Goal: Complete application form

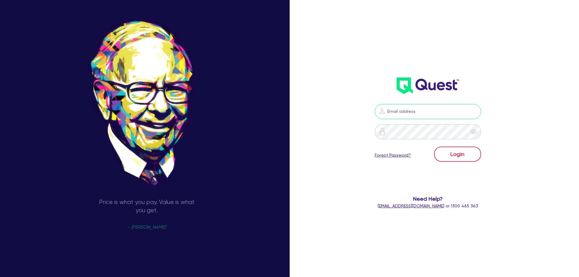
type input "[PERSON_NAME][EMAIL_ADDRESS][DOMAIN_NAME]"
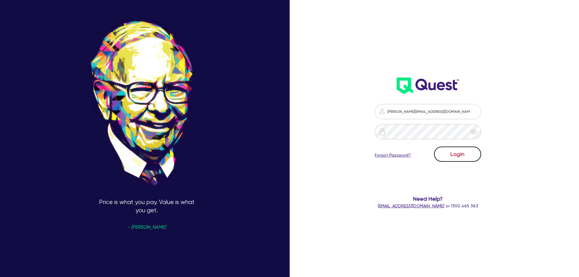
click at [469, 152] on button "Login" at bounding box center [457, 153] width 47 height 15
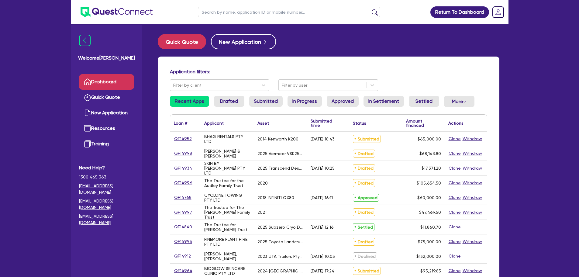
click at [257, 12] on input "text" at bounding box center [289, 12] width 182 height 11
paste input "QF14988"
type input "QF14988"
click at [370, 9] on button "submit" at bounding box center [375, 13] width 10 height 9
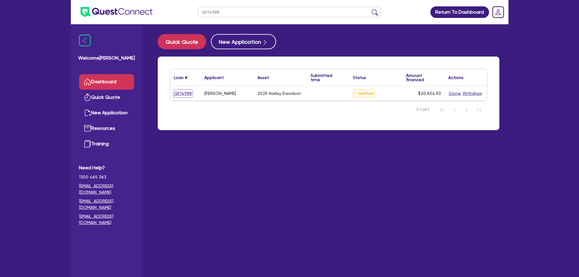
click at [185, 91] on link "QF14988" at bounding box center [183, 93] width 18 height 7
select select "CARS_AND_LIGHT_TRUCKS"
select select "PASSENGER_VEHICLES"
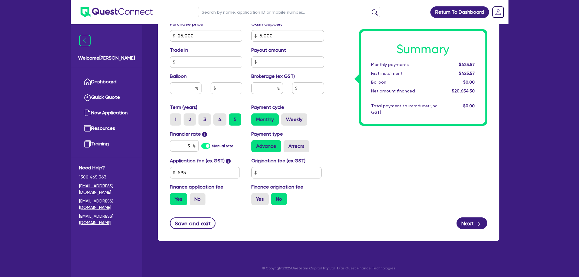
scroll to position [275, 0]
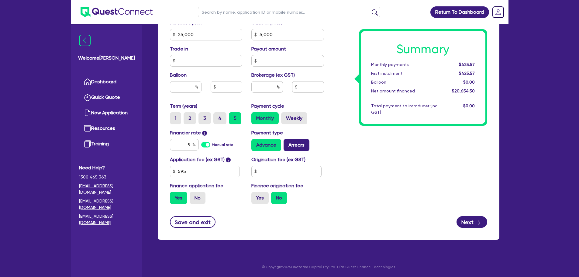
click at [294, 142] on label "Arrears" at bounding box center [296, 145] width 26 height 12
click at [287, 142] on input "Arrears" at bounding box center [285, 141] width 4 height 4
radio input "true"
type input "25,000"
type input "5,000"
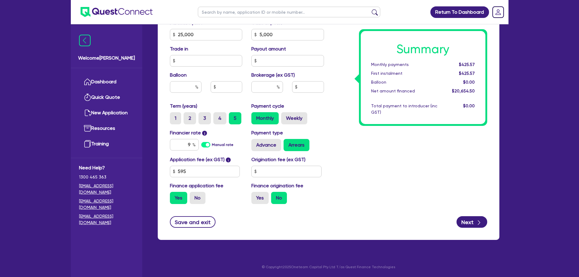
type input "25,000"
type input "5,000"
click at [211, 173] on input "595" at bounding box center [205, 172] width 70 height 12
type input "25,000"
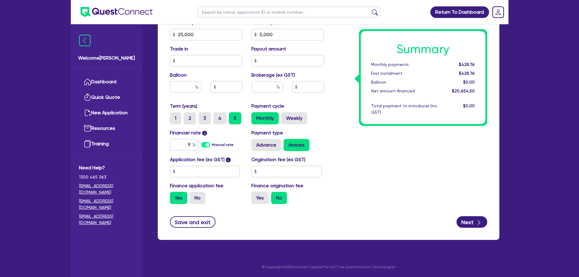
type input "5,000"
type input "25,000"
type input "5,000"
click at [388, 132] on div "Summary Monthly payments $428.76 First instalment $428.76 Balloon $0.00 Net amo…" at bounding box center [409, 31] width 163 height 355
click at [255, 195] on label "Yes" at bounding box center [259, 198] width 17 height 12
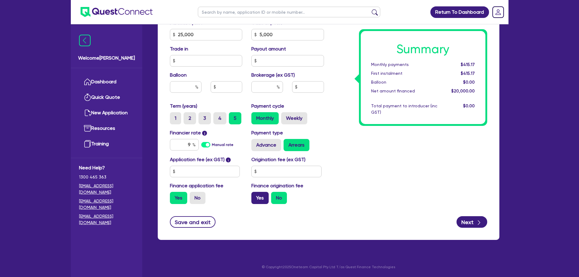
click at [255, 195] on input "Yes" at bounding box center [253, 194] width 4 height 4
radio input "true"
type input "25,000"
type input "5,000"
type input "25,000"
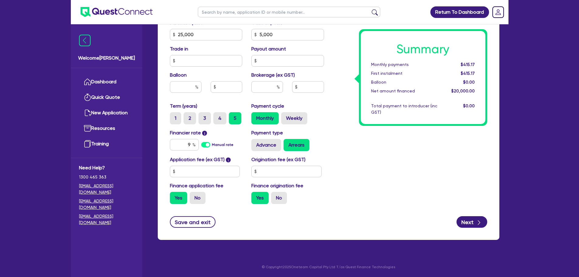
type input "5,000"
click at [465, 217] on button "Next" at bounding box center [471, 222] width 31 height 12
type input "25,000"
type input "5,000"
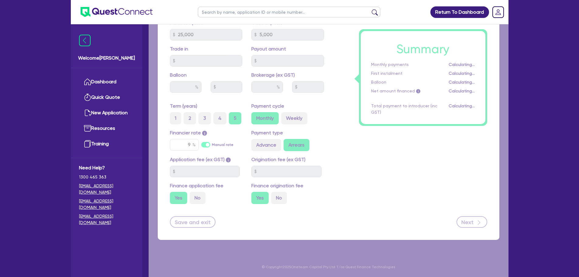
select select "SOLE_TRADER"
select select "HEALTH_BEAUTY"
select select "HAIR_BEAUTY_SALONS"
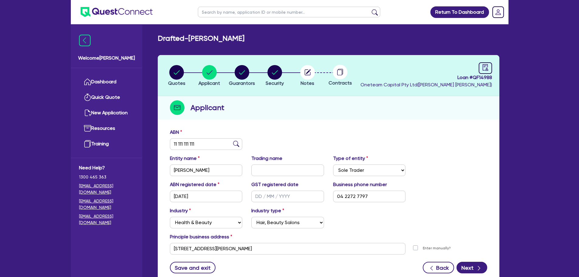
scroll to position [46, 0]
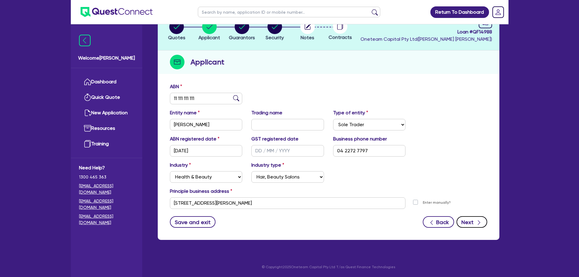
click at [470, 218] on button "Next" at bounding box center [471, 222] width 31 height 12
select select "MR"
select select "SA"
select select "SINGLE"
select select "PROPERTY"
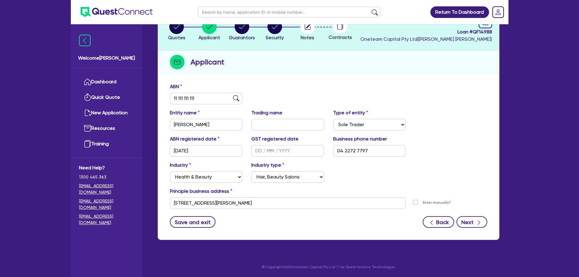
select select "HOUSEHOLD_PERSONAL"
select select "VEHICLE"
select select "CASH"
select select "MORTGAGE"
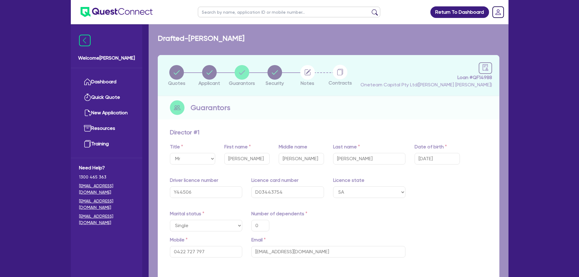
type input "0"
type input "0422 727 797"
type input "600,000"
type input "100,000"
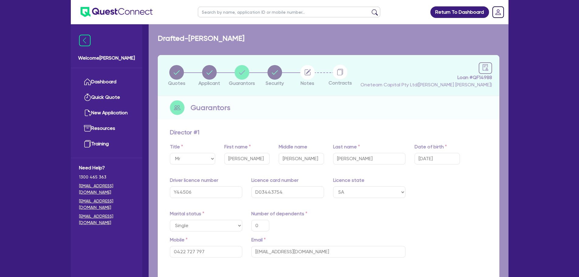
type input "17,000"
type input "215,000"
type input "1,792.92"
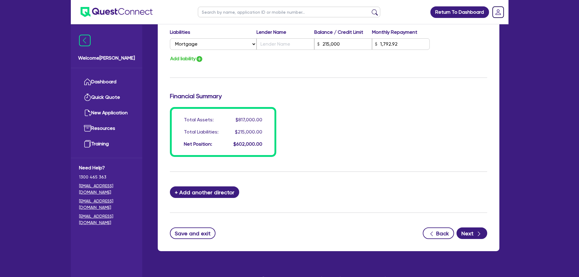
scroll to position [474, 0]
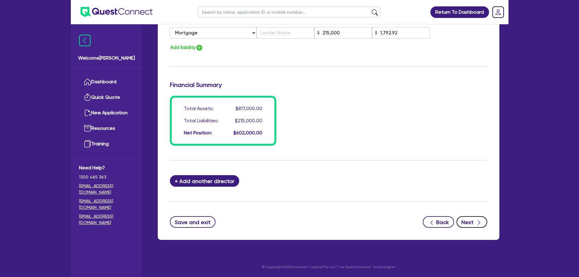
click at [476, 219] on div "button" at bounding box center [479, 222] width 6 height 8
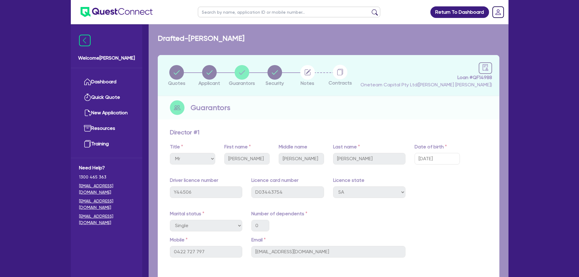
select select "CARS_AND_LIGHT_TRUCKS"
select select "PASSENGER_VEHICLES"
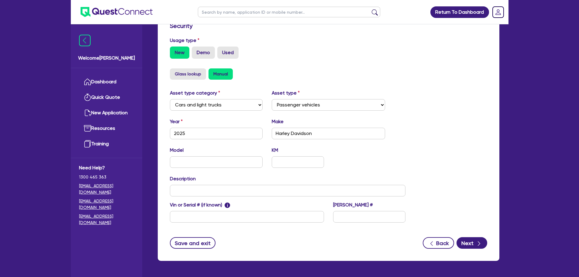
scroll to position [191, 0]
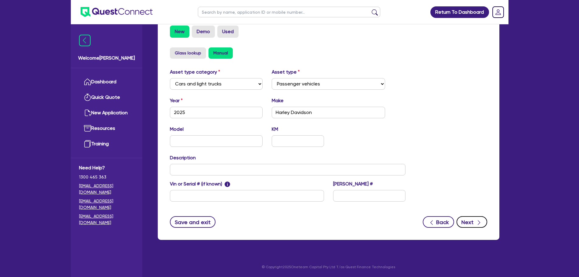
click at [475, 221] on div "button" at bounding box center [478, 222] width 7 height 8
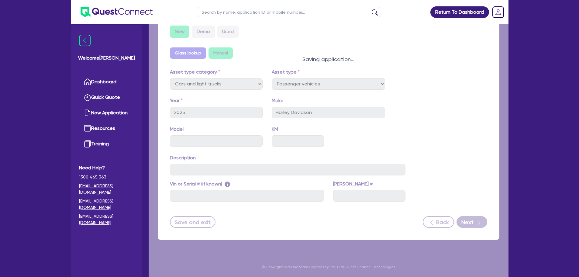
select select "Other"
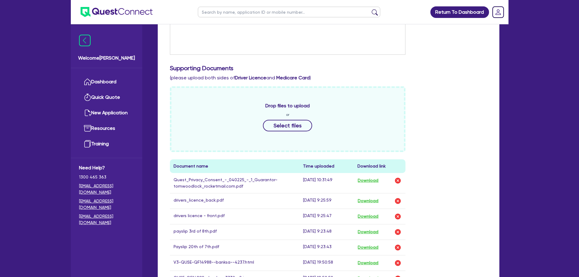
scroll to position [304, 0]
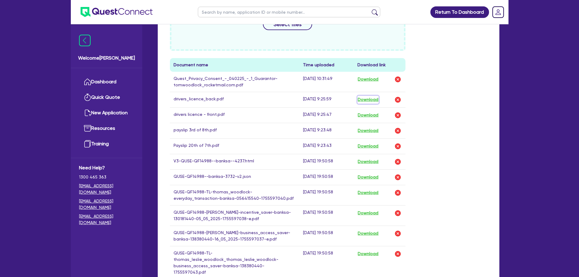
click at [369, 98] on button "Download" at bounding box center [367, 100] width 21 height 8
click at [373, 115] on button "Download" at bounding box center [367, 115] width 21 height 8
click at [373, 129] on button "Download" at bounding box center [367, 131] width 21 height 8
click at [371, 145] on button "Download" at bounding box center [367, 146] width 21 height 8
click at [371, 162] on button "Download" at bounding box center [367, 162] width 21 height 8
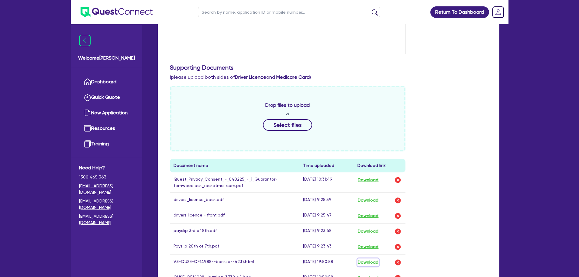
scroll to position [203, 0]
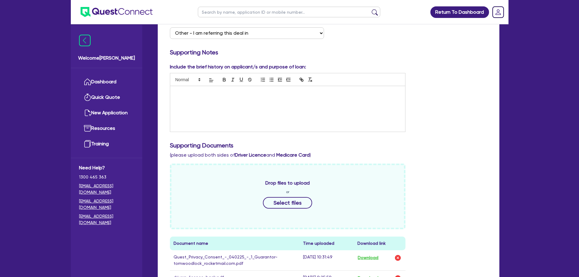
scroll to position [0, 0]
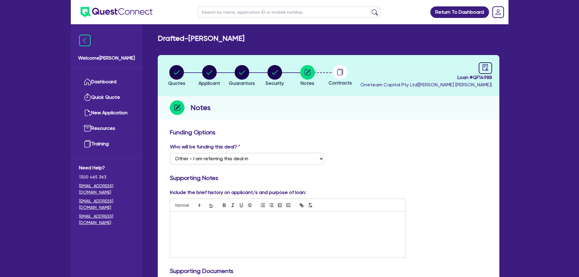
click at [449, 134] on h3 "Funding Options" at bounding box center [328, 132] width 317 height 7
click at [214, 73] on circle "button" at bounding box center [209, 72] width 15 height 15
select select "SOLE_TRADER"
select select "HEALTH_BEAUTY"
select select "HAIR_BEAUTY_SALONS"
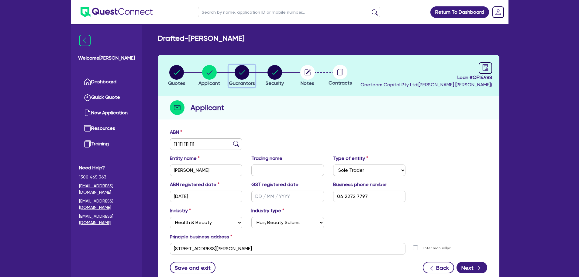
click at [242, 70] on circle "button" at bounding box center [242, 72] width 15 height 15
select select "MR"
select select "SA"
select select "SINGLE"
select select "PROPERTY"
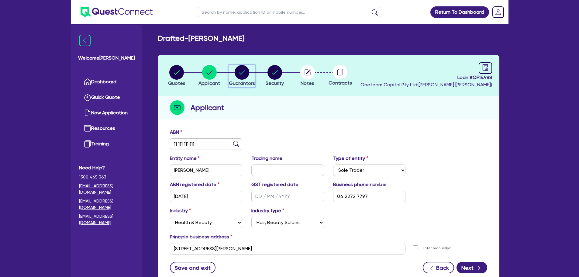
select select "HOUSEHOLD_PERSONAL"
select select "VEHICLE"
select select "CASH"
select select "MORTGAGE"
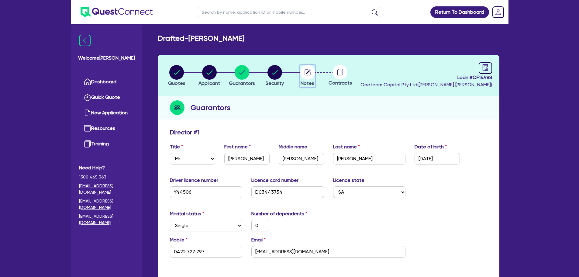
click at [301, 70] on circle "button" at bounding box center [307, 72] width 15 height 15
select select "Other"
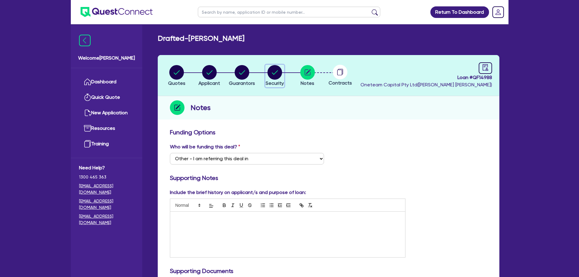
click at [277, 72] on circle "button" at bounding box center [274, 72] width 15 height 15
select select "CARS_AND_LIGHT_TRUCKS"
select select "PASSENGER_VEHICLES"
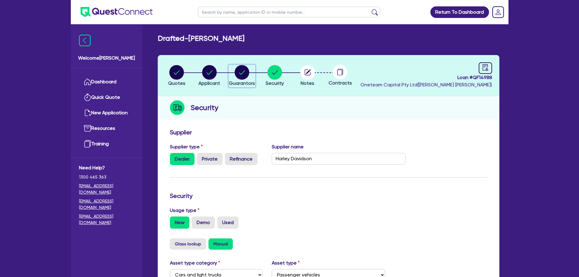
click at [246, 73] on circle "button" at bounding box center [242, 72] width 15 height 15
select select "MR"
select select "SA"
select select "SINGLE"
select select "PROPERTY"
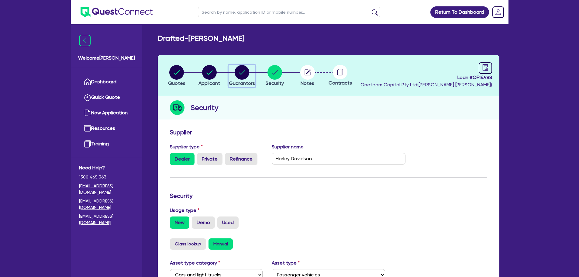
select select "HOUSEHOLD_PERSONAL"
select select "VEHICLE"
select select "CASH"
select select "MORTGAGE"
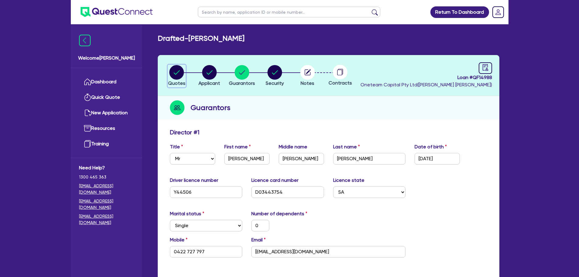
click at [181, 72] on circle "button" at bounding box center [176, 72] width 15 height 15
select select "CARS_AND_LIGHT_TRUCKS"
select select "PASSENGER_VEHICLES"
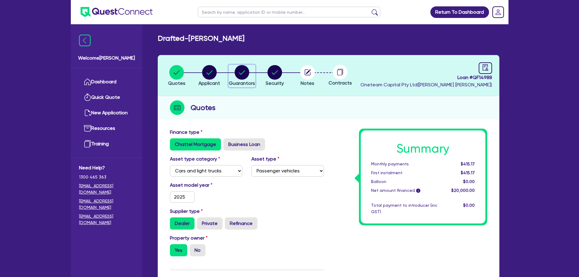
click at [247, 76] on circle "button" at bounding box center [242, 72] width 15 height 15
select select "MR"
select select "SA"
select select "SINGLE"
select select "PROPERTY"
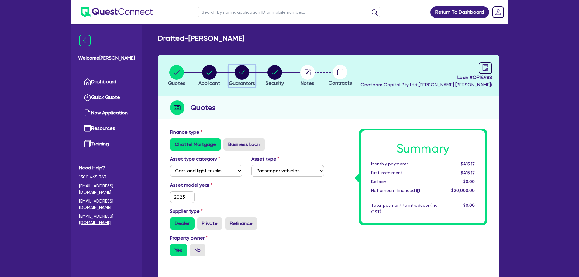
select select "HOUSEHOLD_PERSONAL"
select select "VEHICLE"
select select "CASH"
select select "MORTGAGE"
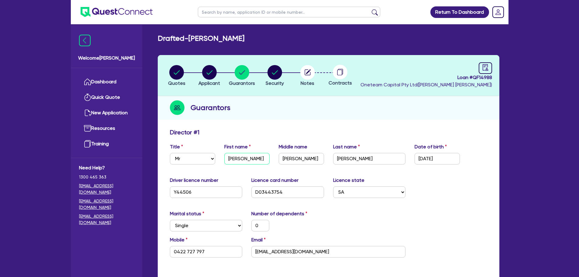
click at [262, 163] on input "[PERSON_NAME]" at bounding box center [246, 159] width 45 height 12
click at [289, 154] on input "[PERSON_NAME]" at bounding box center [301, 159] width 45 height 12
click at [337, 158] on input "[PERSON_NAME]" at bounding box center [369, 159] width 73 height 12
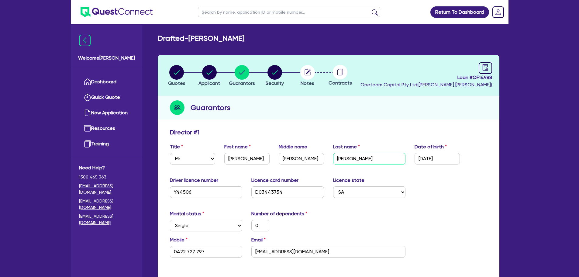
click at [337, 158] on input "[PERSON_NAME]" at bounding box center [369, 159] width 73 height 12
click at [216, 191] on input "Y44506" at bounding box center [206, 192] width 73 height 12
click at [215, 191] on input "Y44506" at bounding box center [206, 192] width 73 height 12
click at [297, 193] on input "D03443754" at bounding box center [287, 192] width 73 height 12
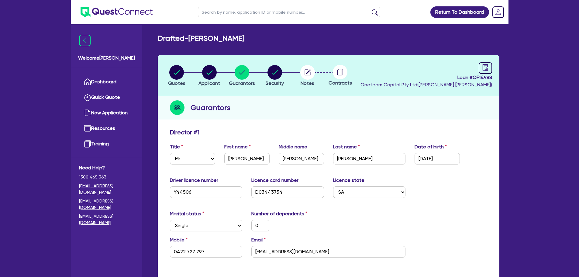
drag, startPoint x: 444, startPoint y: 207, endPoint x: 436, endPoint y: 212, distance: 9.5
click at [337, 249] on input "[EMAIL_ADDRESS][DOMAIN_NAME]" at bounding box center [328, 252] width 154 height 12
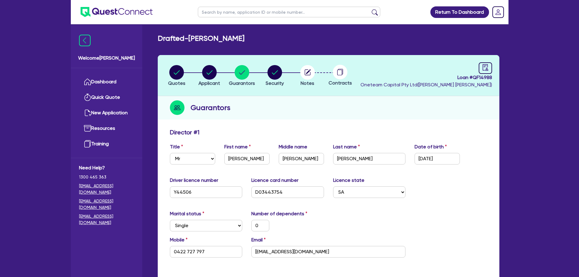
click at [213, 258] on div "Mobile [PHONE_NUMBER] Email [EMAIL_ADDRESS][DOMAIN_NAME]" at bounding box center [328, 249] width 326 height 26
click at [213, 256] on input "0422 727 797" at bounding box center [206, 252] width 73 height 12
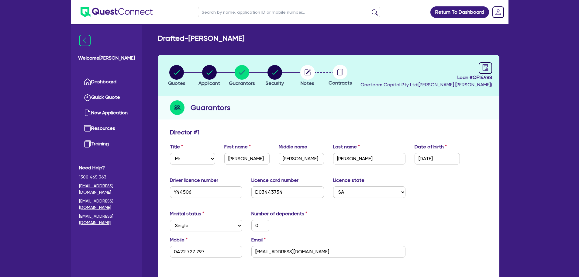
click at [466, 196] on div "Driver licence number [DRIVERS_LICENSE_NUMBER] Licence card number [DRIVERS_LIC…" at bounding box center [328, 190] width 326 height 26
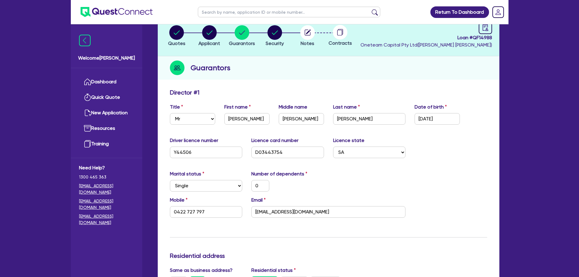
scroll to position [101, 0]
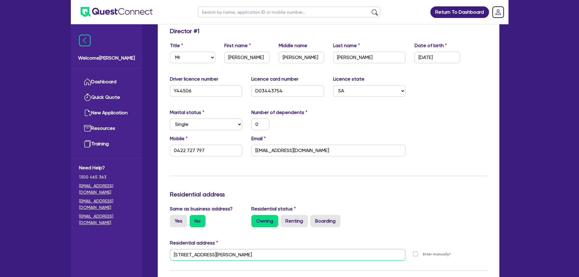
click at [264, 256] on input "[STREET_ADDRESS][PERSON_NAME]" at bounding box center [288, 255] width 236 height 12
click at [263, 255] on input "[STREET_ADDRESS][PERSON_NAME]" at bounding box center [288, 255] width 236 height 12
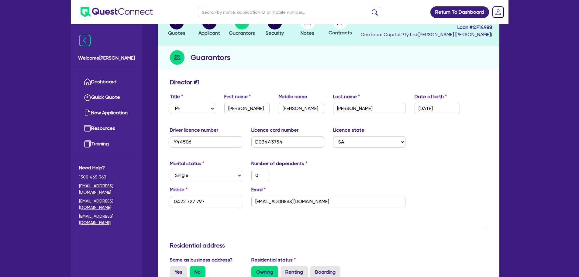
scroll to position [0, 0]
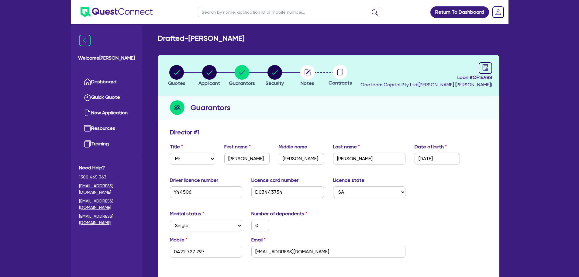
click at [307, 72] on circle "button" at bounding box center [307, 72] width 15 height 15
select select "Other"
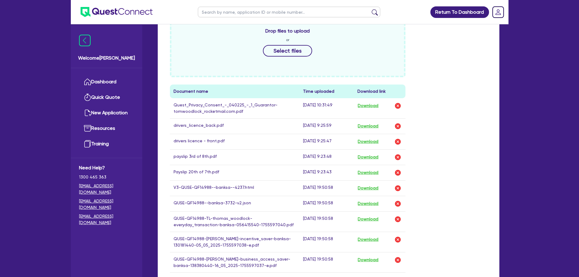
scroll to position [253, 0]
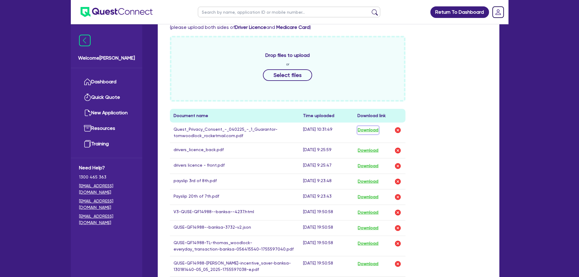
click at [370, 128] on button "Download" at bounding box center [367, 130] width 21 height 8
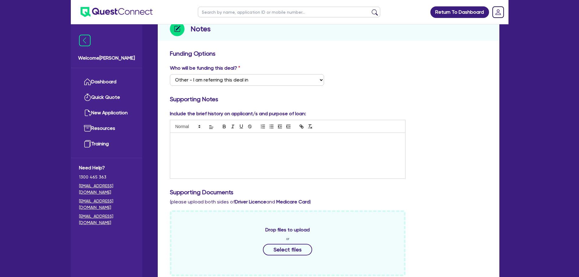
scroll to position [0, 0]
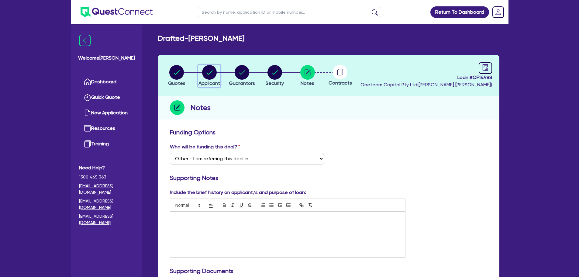
click at [205, 74] on circle "button" at bounding box center [209, 72] width 15 height 15
select select "SOLE_TRADER"
select select "HEALTH_BEAUTY"
select select "HAIR_BEAUTY_SALONS"
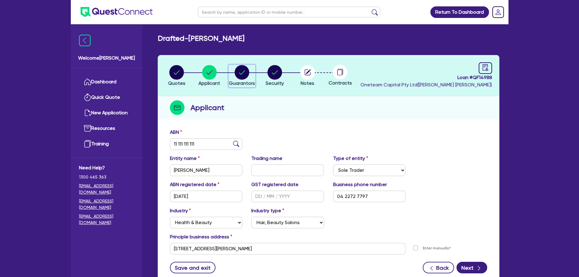
click at [236, 75] on circle "button" at bounding box center [242, 72] width 15 height 15
select select "MR"
select select "SA"
select select "SINGLE"
select select "PROPERTY"
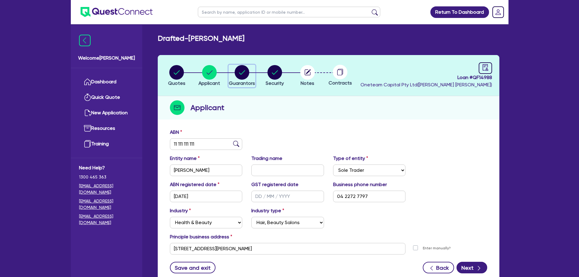
select select "HOUSEHOLD_PERSONAL"
select select "VEHICLE"
select select "CASH"
select select "MORTGAGE"
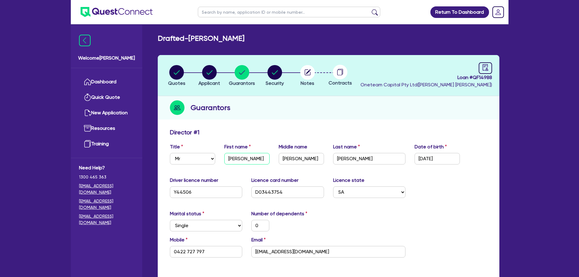
click at [252, 160] on input "[PERSON_NAME]" at bounding box center [246, 159] width 45 height 12
click at [307, 155] on input "[PERSON_NAME]" at bounding box center [301, 159] width 45 height 12
click at [373, 154] on input "[PERSON_NAME]" at bounding box center [369, 159] width 73 height 12
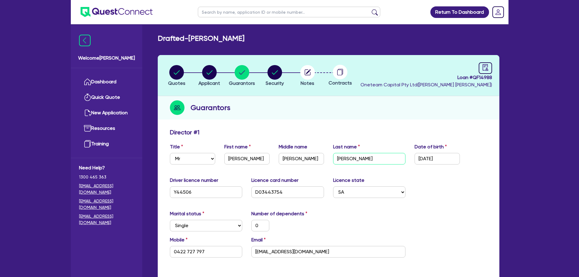
click at [373, 154] on input "[PERSON_NAME]" at bounding box center [369, 159] width 73 height 12
click at [231, 256] on input "0422 727 797" at bounding box center [206, 252] width 73 height 12
click at [329, 254] on input "[EMAIL_ADDRESS][DOMAIN_NAME]" at bounding box center [328, 252] width 154 height 12
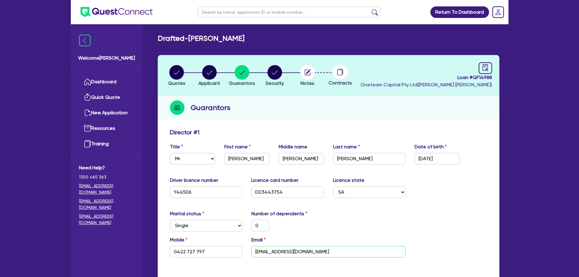
click at [329, 254] on input "[EMAIL_ADDRESS][DOMAIN_NAME]" at bounding box center [328, 252] width 154 height 12
click at [440, 179] on div "Driver licence number [DRIVERS_LICENSE_NUMBER] Licence card number [DRIVERS_LIC…" at bounding box center [328, 190] width 326 height 26
click at [432, 116] on div "Guarantors" at bounding box center [328, 107] width 341 height 23
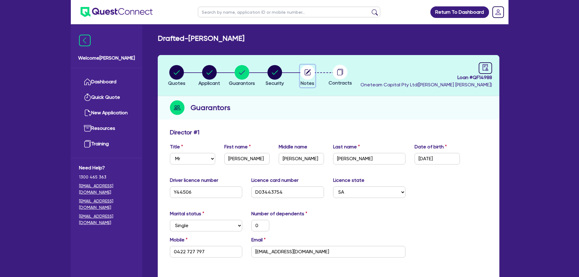
click at [312, 80] on button "Notes" at bounding box center [307, 76] width 15 height 22
select select "Other"
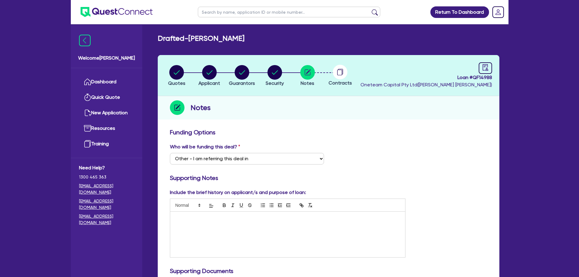
click at [290, 132] on h3 "Funding Options" at bounding box center [328, 132] width 317 height 7
click at [216, 70] on circle "button" at bounding box center [209, 72] width 15 height 15
select select "SOLE_TRADER"
select select "HEALTH_BEAUTY"
select select "HAIR_BEAUTY_SALONS"
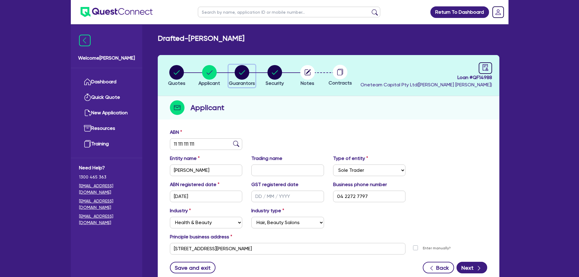
click at [245, 75] on circle "button" at bounding box center [242, 72] width 15 height 15
select select "MR"
select select "SA"
select select "SINGLE"
select select "PROPERTY"
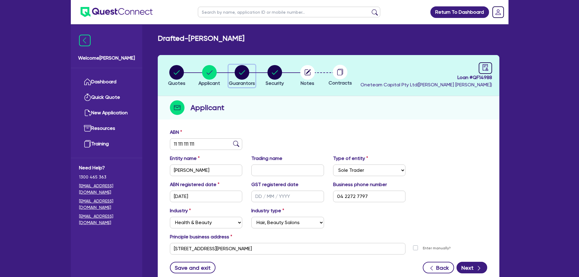
select select "HOUSEHOLD_PERSONAL"
select select "VEHICLE"
select select "CASH"
select select "MORTGAGE"
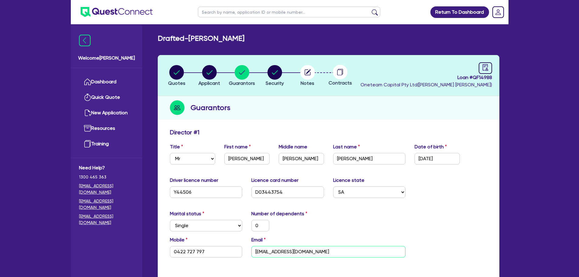
click at [334, 254] on input "[EMAIL_ADDRESS][DOMAIN_NAME]" at bounding box center [328, 252] width 154 height 12
click at [224, 252] on input "0422 727 797" at bounding box center [206, 252] width 73 height 12
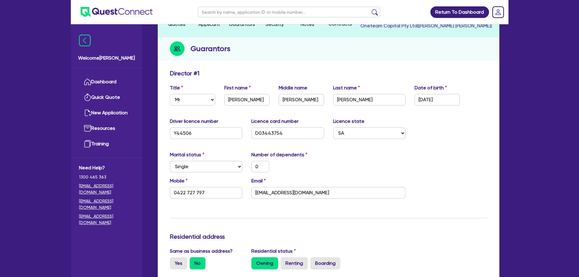
scroll to position [101, 0]
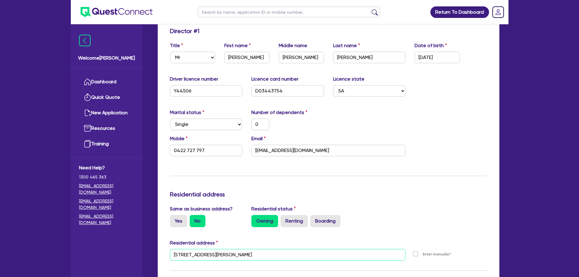
click at [265, 254] on input "[STREET_ADDRESS][PERSON_NAME]" at bounding box center [288, 255] width 236 height 12
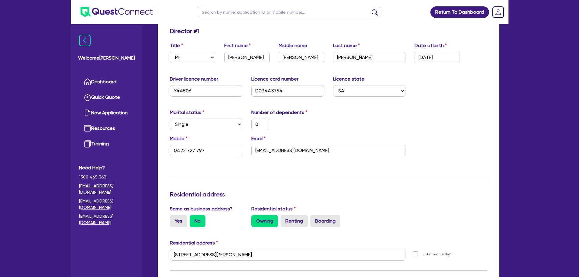
click at [509, 180] on div "Return To Dashboard Edit Profile Logout Welcome [PERSON_NAME] Quick Quote New A…" at bounding box center [289, 274] width 447 height 751
click at [461, 176] on hr at bounding box center [328, 176] width 317 height 0
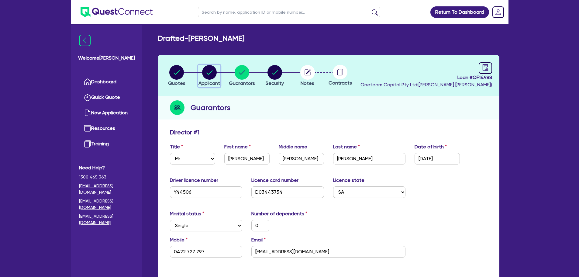
click at [218, 79] on div "button" at bounding box center [209, 72] width 22 height 15
select select "SOLE_TRADER"
select select "HEALTH_BEAUTY"
select select "HAIR_BEAUTY_SALONS"
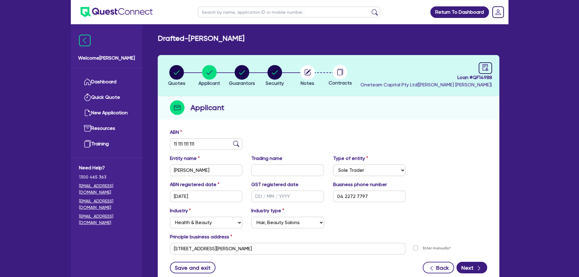
click at [436, 119] on div "Applicant" at bounding box center [328, 107] width 341 height 23
click at [249, 78] on icon "button" at bounding box center [242, 72] width 15 height 15
select select "MR"
select select "SA"
select select "SINGLE"
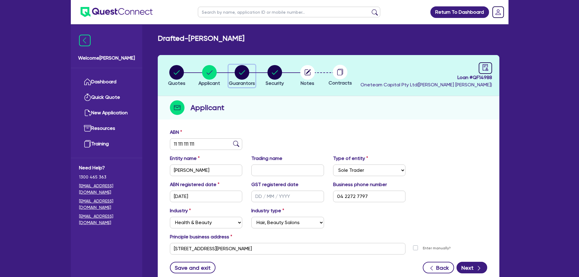
select select "PROPERTY"
select select "HOUSEHOLD_PERSONAL"
select select "VEHICLE"
select select "CASH"
select select "MORTGAGE"
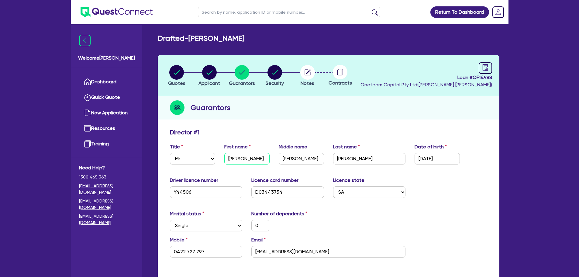
click at [246, 156] on input "[PERSON_NAME]" at bounding box center [246, 159] width 45 height 12
type input "h"
type input "0"
type input "0422 727 797"
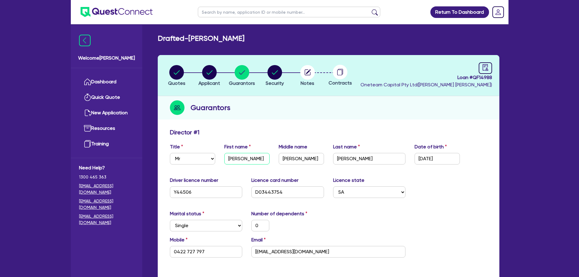
type input "600,000"
type input "100,000"
type input "17,000"
type input "215,000"
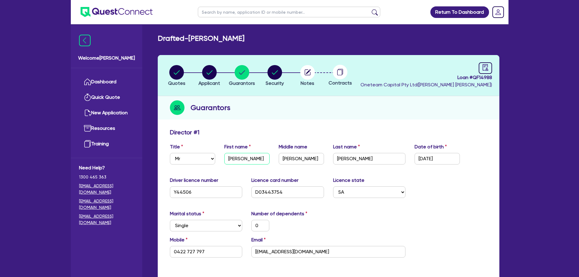
type input "1,792.92"
type input "ho"
type input "0"
type input "0422 727 797"
type input "600,000"
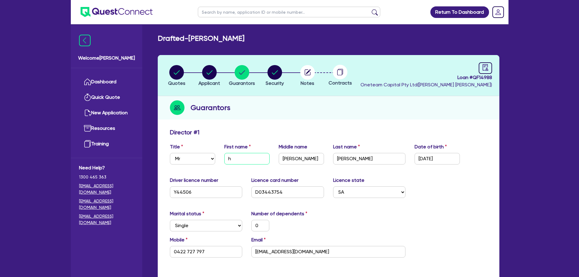
type input "100,000"
type input "17,000"
type input "215,000"
type input "1,792.92"
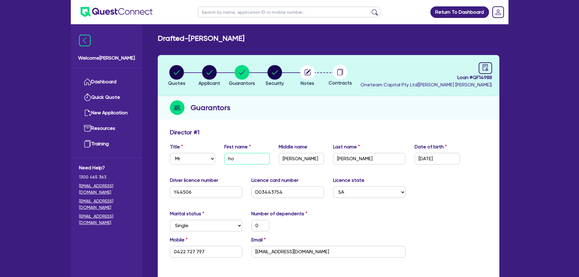
type input "hom"
type input "0"
type input "0422 727 797"
type input "600,000"
type input "100,000"
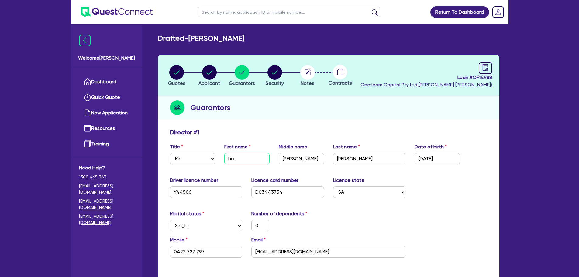
type input "100,000"
type input "17,000"
type input "215,000"
type input "1,792.92"
type input "homa"
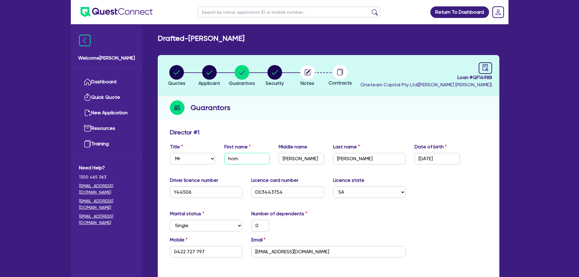
type input "0"
type input "0422 727 797"
type input "600,000"
type input "100,000"
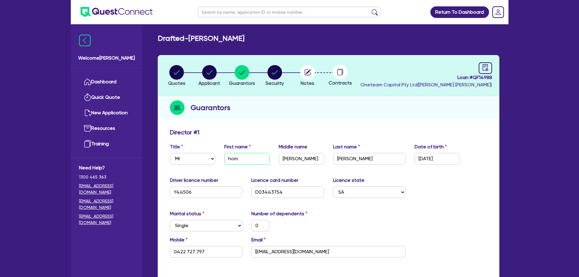
type input "17,000"
type input "215,000"
type input "1,792.92"
type input "homas"
type input "0"
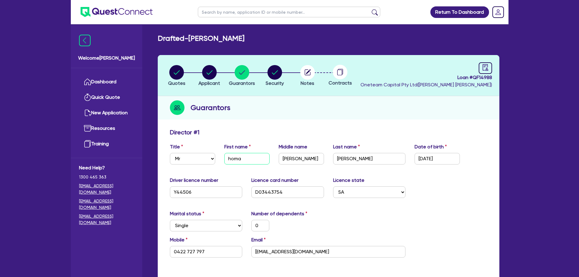
type input "0422 727 797"
type input "600,000"
type input "100,000"
type input "17,000"
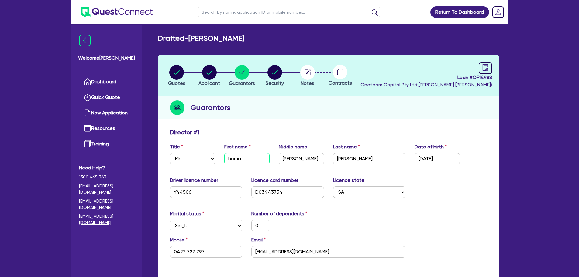
type input "215,000"
type input "1,792.92"
type input "[PERSON_NAME]"
type input "0"
type input "0422 727 797"
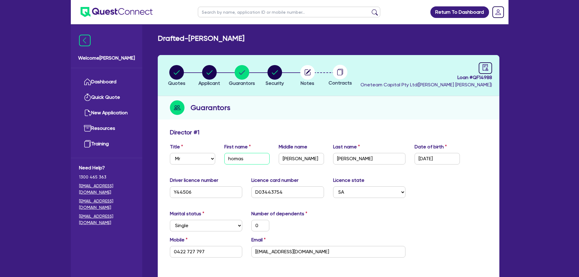
type input "600,000"
type input "100,000"
type input "17,000"
type input "215,000"
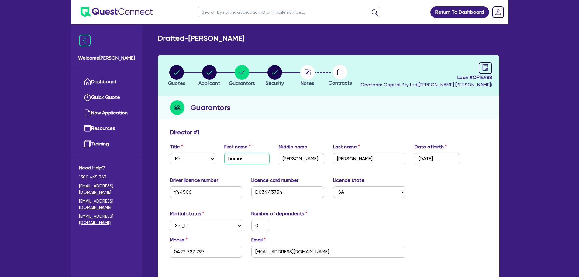
type input "1,792.92"
type input "[PERSON_NAME]"
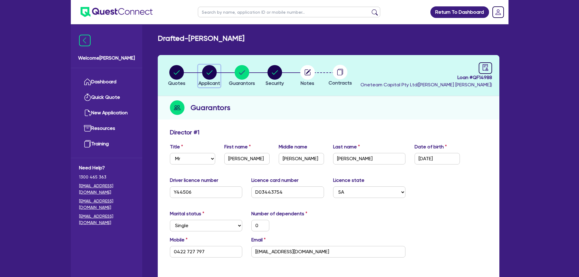
click at [212, 77] on circle "button" at bounding box center [209, 72] width 15 height 15
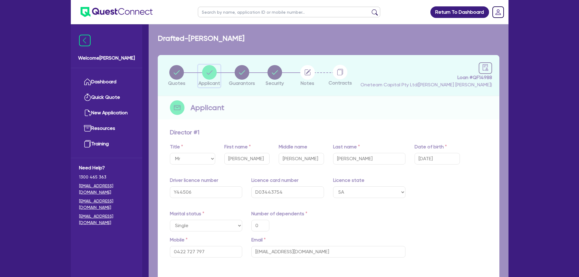
select select "SOLE_TRADER"
select select "HEALTH_BEAUTY"
select select "HAIR_BEAUTY_SALONS"
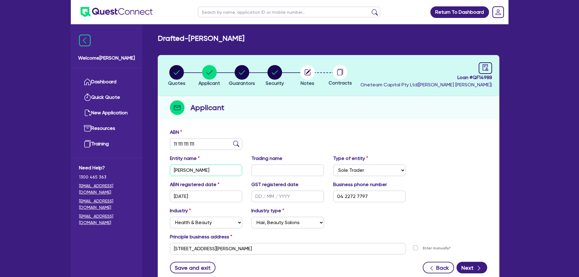
click at [233, 166] on input "[PERSON_NAME]" at bounding box center [206, 170] width 73 height 12
type input "[PERSON_NAME]"
click at [334, 135] on div "ABN 11 111 111 111" at bounding box center [328, 142] width 326 height 26
click at [480, 273] on button "Next" at bounding box center [471, 268] width 31 height 12
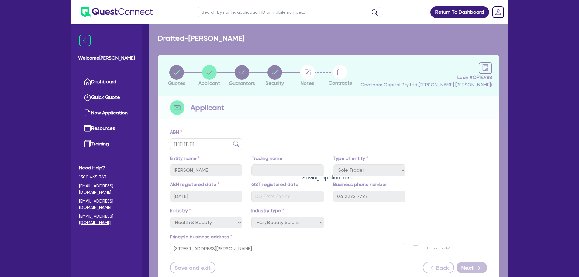
select select "MR"
select select "SA"
select select "SINGLE"
select select "PROPERTY"
select select "HOUSEHOLD_PERSONAL"
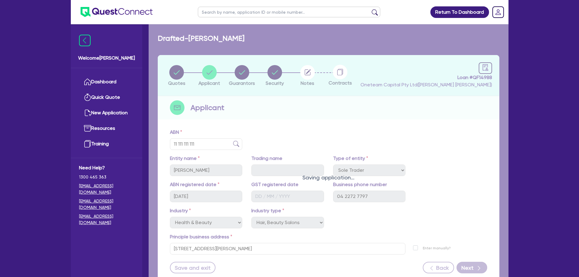
select select "VEHICLE"
select select "CASH"
select select "MORTGAGE"
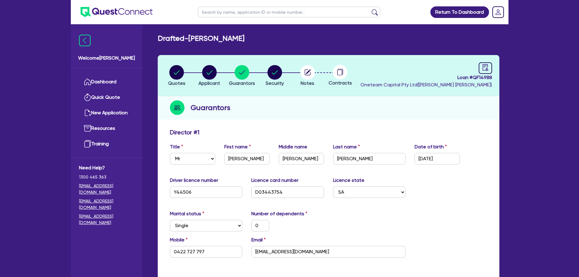
click at [367, 115] on div "Guarantors" at bounding box center [328, 107] width 341 height 23
click at [288, 74] on li "Security" at bounding box center [274, 75] width 33 height 21
drag, startPoint x: 270, startPoint y: 75, endPoint x: 305, endPoint y: 86, distance: 36.6
click at [270, 75] on circle "button" at bounding box center [274, 72] width 15 height 15
select select "CARS_AND_LIGHT_TRUCKS"
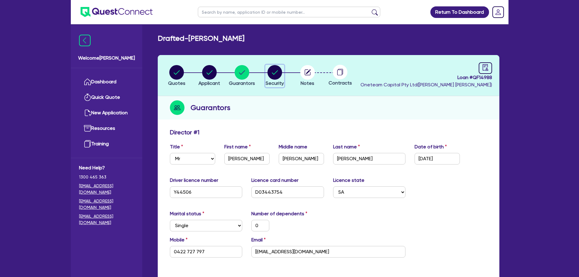
select select "PASSENGER_VEHICLES"
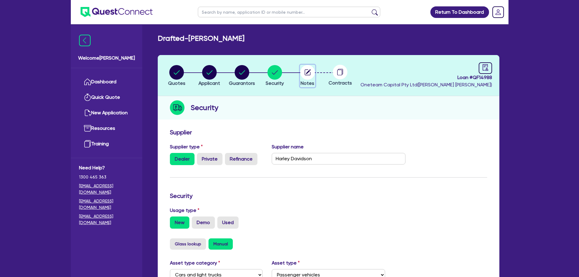
click at [313, 75] on circle "button" at bounding box center [307, 72] width 15 height 15
select select "Other"
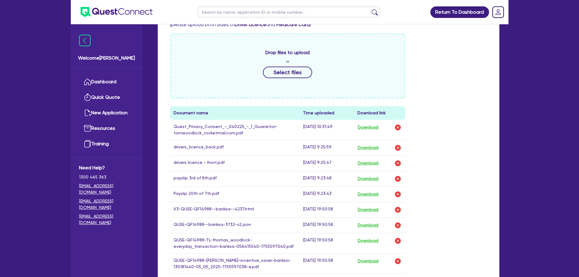
scroll to position [304, 0]
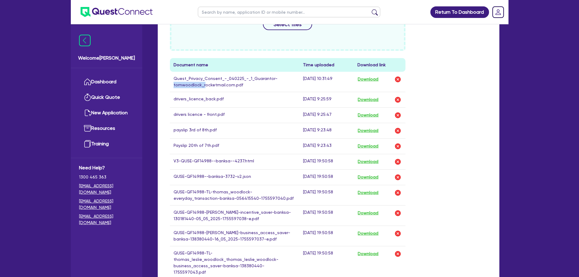
drag, startPoint x: 183, startPoint y: 85, endPoint x: 204, endPoint y: 85, distance: 20.7
click at [204, 85] on td "Quest_Privacy_Consent_-_040225_-_1_Guarantor-tomwoodlock_rocketmail.com.pdf" at bounding box center [235, 82] width 130 height 20
click at [224, 84] on td "Quest_Privacy_Consent_-_040225_-_1_Guarantor-tomwoodlock_rocketmail.com.pdf" at bounding box center [235, 82] width 130 height 20
click at [466, 111] on div "Drop files to upload or Select files Document name Time uploaded Download link …" at bounding box center [328, 275] width 326 height 580
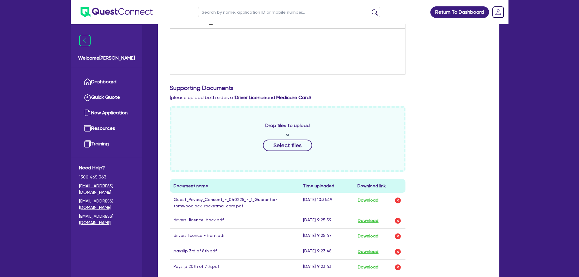
scroll to position [253, 0]
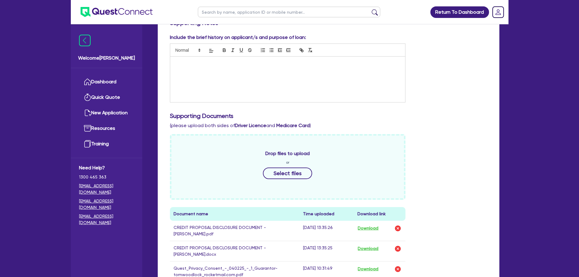
scroll to position [0, 0]
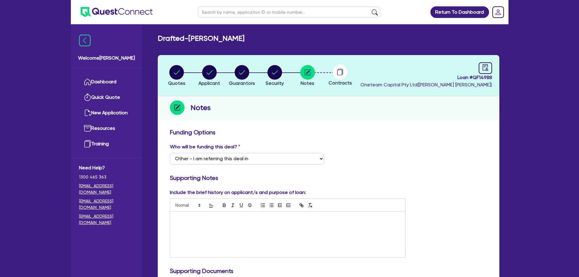
drag, startPoint x: 447, startPoint y: 141, endPoint x: 405, endPoint y: 161, distance: 46.8
drag, startPoint x: 426, startPoint y: 146, endPoint x: 415, endPoint y: 147, distance: 11.3
click at [426, 146] on div "Who will be funding this deal? Select I want Quest to fund 100% I will fund 100…" at bounding box center [328, 156] width 326 height 26
click at [413, 117] on div "Notes" at bounding box center [328, 107] width 341 height 23
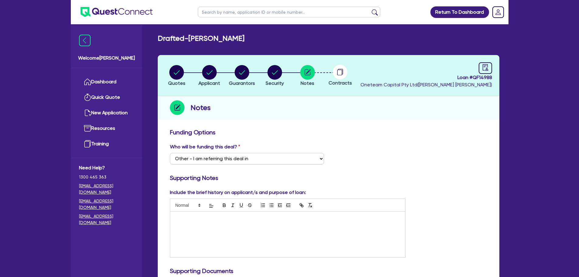
click at [378, 129] on h3 "Funding Options" at bounding box center [328, 132] width 317 height 7
